Goal: Information Seeking & Learning: Learn about a topic

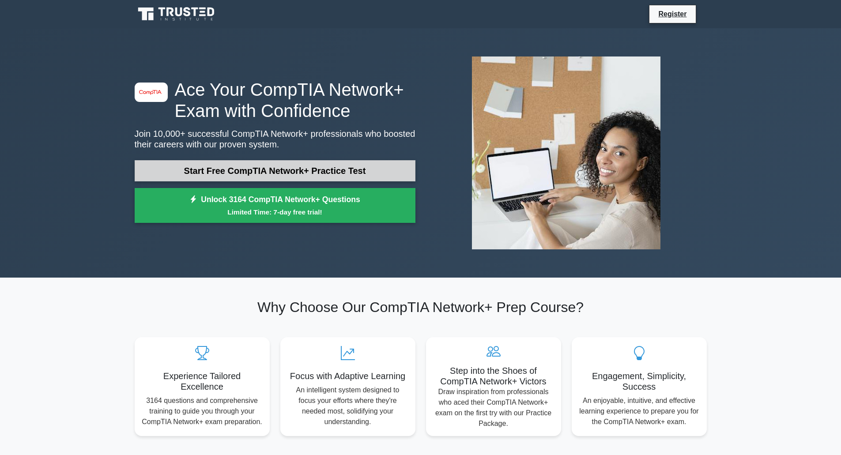
click at [318, 173] on link "Start Free CompTIA Network+ Practice Test" at bounding box center [275, 170] width 281 height 21
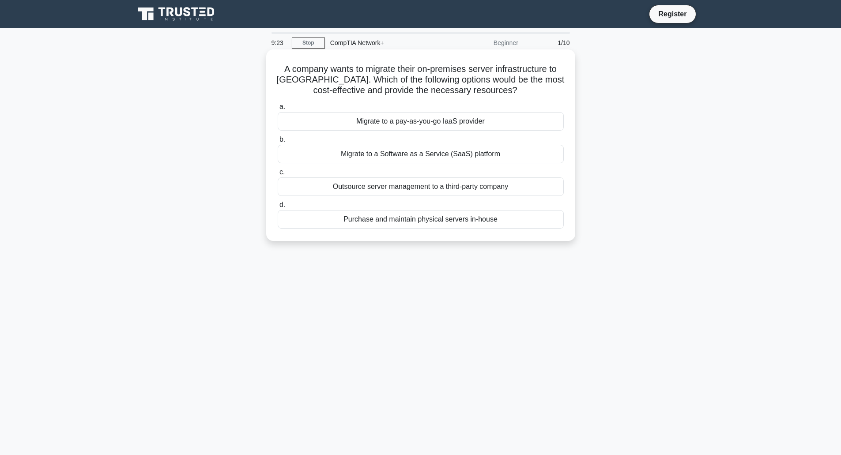
click at [379, 192] on div "Outsource server management to a third-party company" at bounding box center [421, 187] width 286 height 19
click at [278, 175] on input "c. Outsource server management to a third-party company" at bounding box center [278, 173] width 0 height 6
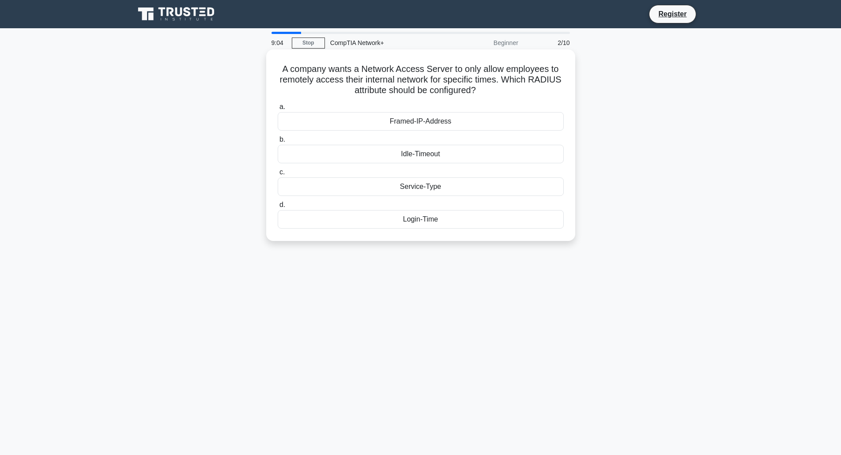
click at [355, 157] on div "Idle-Timeout" at bounding box center [421, 154] width 286 height 19
click at [278, 143] on input "b. Idle-Timeout" at bounding box center [278, 140] width 0 height 6
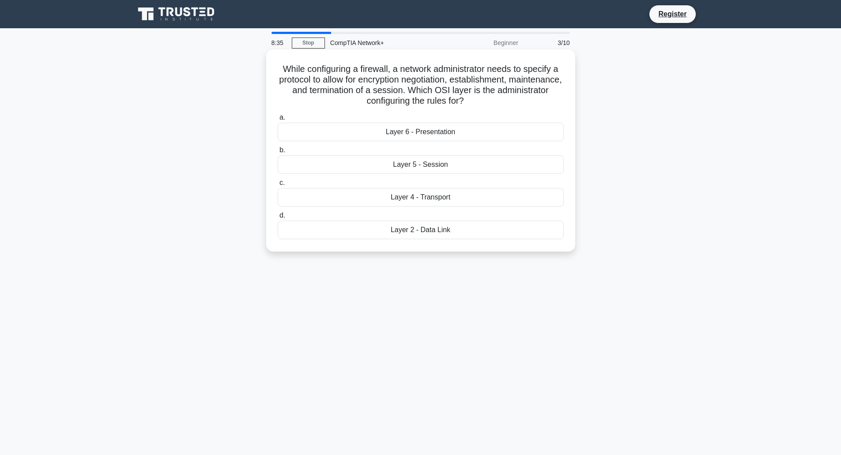
click at [477, 164] on div "Layer 5 - Session" at bounding box center [421, 164] width 286 height 19
click at [278, 153] on input "b. Layer 5 - Session" at bounding box center [278, 151] width 0 height 6
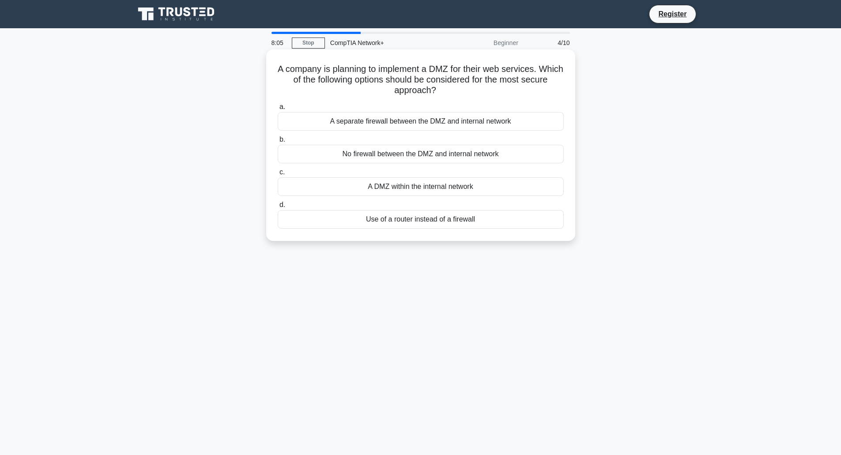
click at [399, 126] on div "A separate firewall between the DMZ and internal network" at bounding box center [421, 121] width 286 height 19
click at [278, 110] on input "a. A separate firewall between the DMZ and internal network" at bounding box center [278, 107] width 0 height 6
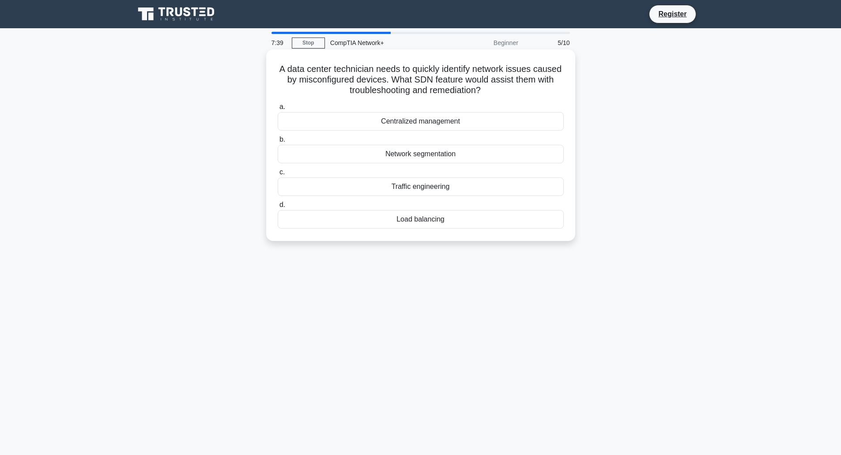
click at [387, 153] on div "Network segmentation" at bounding box center [421, 154] width 286 height 19
click at [278, 143] on input "b. Network segmentation" at bounding box center [278, 140] width 0 height 6
click at [451, 158] on div "DSL" at bounding box center [421, 154] width 286 height 19
click at [278, 143] on input "b. DSL" at bounding box center [278, 140] width 0 height 6
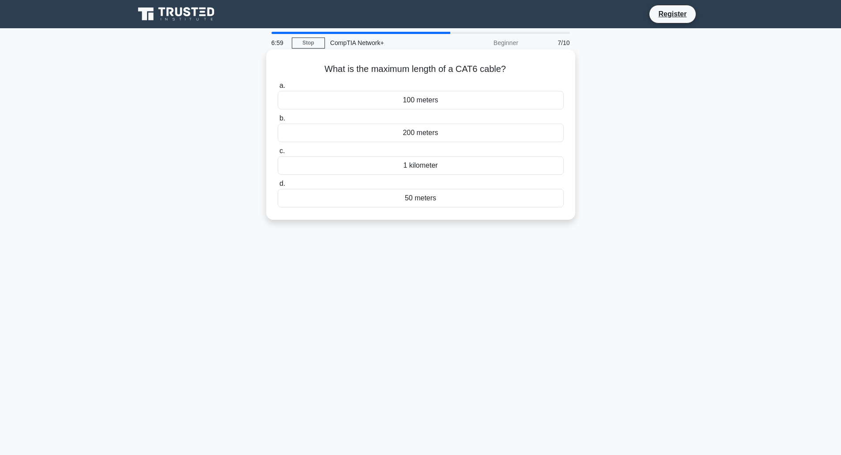
click at [461, 167] on div "1 kilometer" at bounding box center [421, 165] width 286 height 19
click at [278, 154] on input "c. 1 kilometer" at bounding box center [278, 151] width 0 height 6
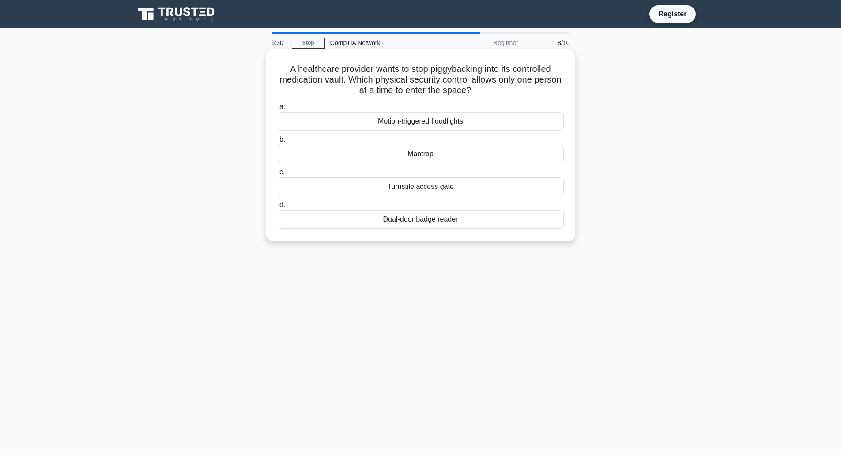
click at [457, 223] on div "Dual-door badge reader" at bounding box center [421, 219] width 286 height 19
click at [278, 208] on input "d. Dual-door badge reader" at bounding box center [278, 205] width 0 height 6
click at [513, 158] on div "Packet capture" at bounding box center [421, 154] width 286 height 19
click at [278, 143] on input "b. Packet capture" at bounding box center [278, 140] width 0 height 6
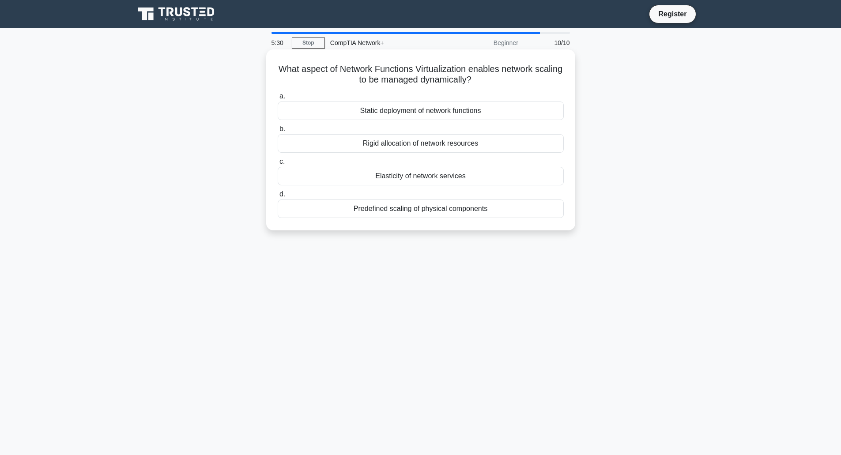
click at [503, 179] on div "Elasticity of network services" at bounding box center [421, 176] width 286 height 19
click at [278, 165] on input "c. Elasticity of network services" at bounding box center [278, 162] width 0 height 6
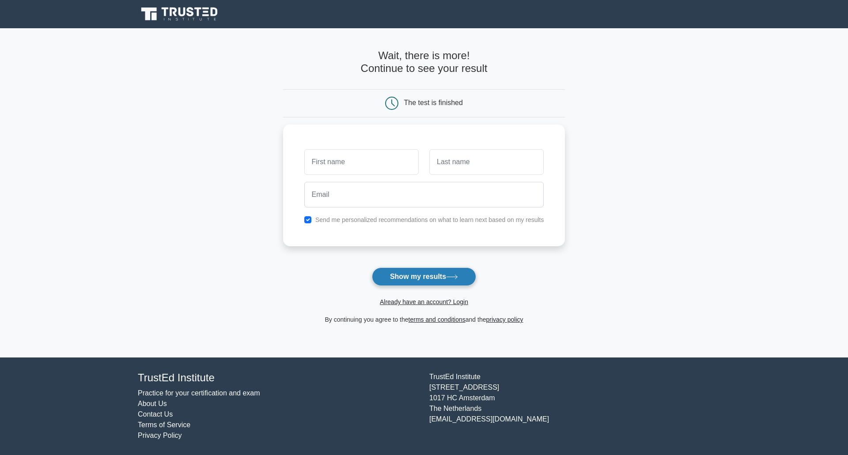
click at [441, 276] on button "Show my results" at bounding box center [424, 277] width 104 height 19
type input "7yujk"
click at [481, 164] on input "text" at bounding box center [486, 160] width 114 height 26
type input "67i"
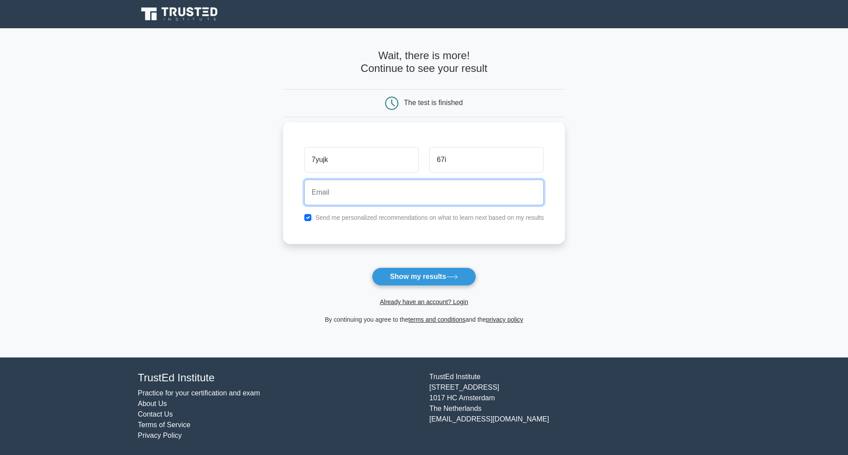
click at [410, 196] on input "email" at bounding box center [424, 193] width 240 height 26
type input "657tjj5t@tchcdth.com"
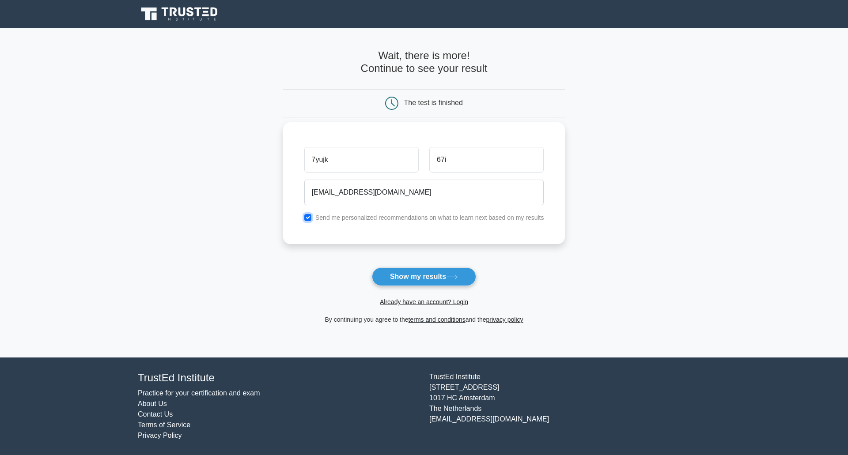
click at [308, 216] on input "checkbox" at bounding box center [307, 217] width 7 height 7
checkbox input "false"
click at [411, 273] on button "Show my results" at bounding box center [424, 277] width 104 height 19
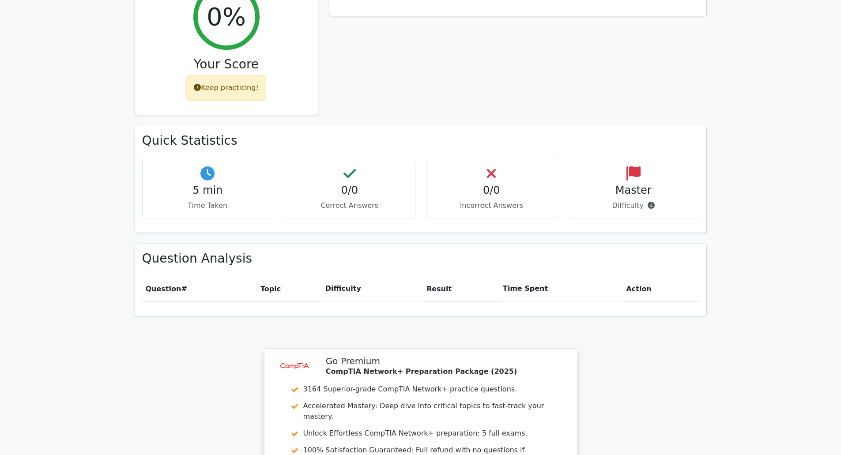
scroll to position [594, 0]
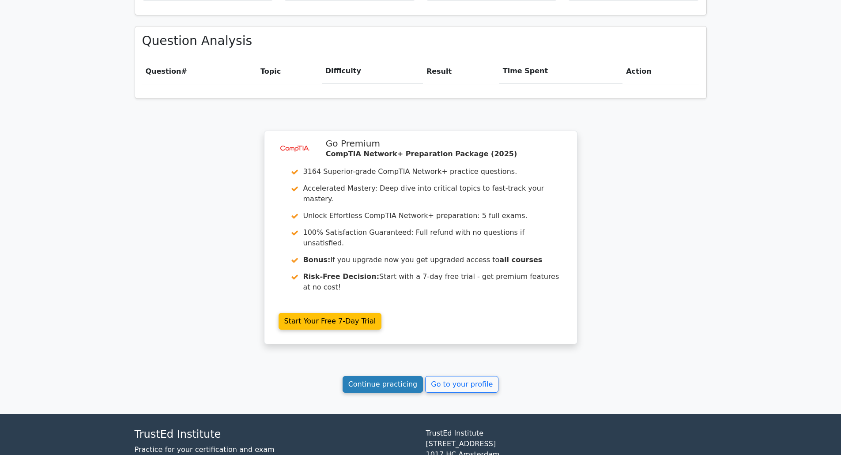
click at [388, 376] on link "Continue practicing" at bounding box center [383, 384] width 81 height 17
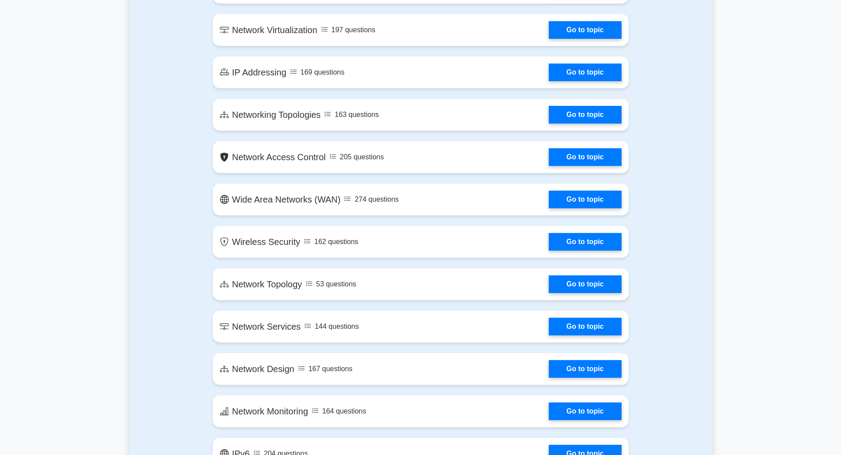
scroll to position [1325, 0]
